Goal: Browse casually

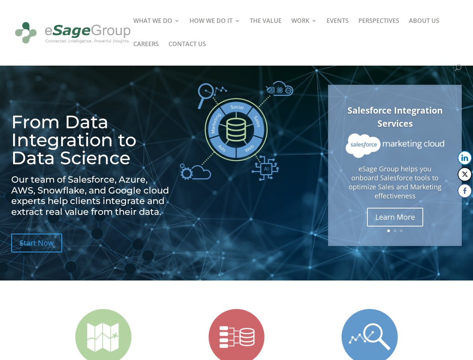
click at [236, 180] on img at bounding box center [237, 131] width 114 height 100
click at [395, 158] on img at bounding box center [395, 145] width 99 height 24
click at [329, 165] on link "Previous" at bounding box center [329, 165] width 18 height 18
click at [465, 158] on button "LinkedIn" at bounding box center [465, 158] width 14 height 14
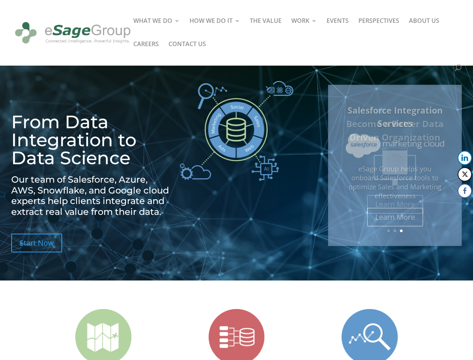
click at [465, 174] on button "Twitter" at bounding box center [465, 174] width 14 height 14
click at [465, 191] on button "Facebook" at bounding box center [465, 191] width 14 height 14
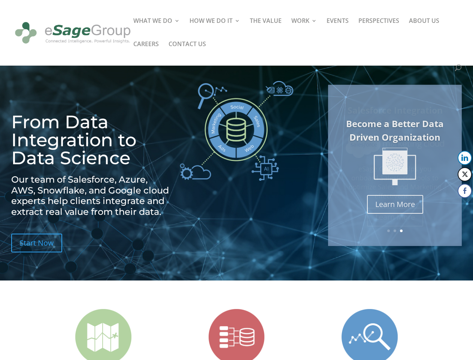
click at [451, 206] on span at bounding box center [450, 205] width 9 height 9
